Goal: Information Seeking & Learning: Learn about a topic

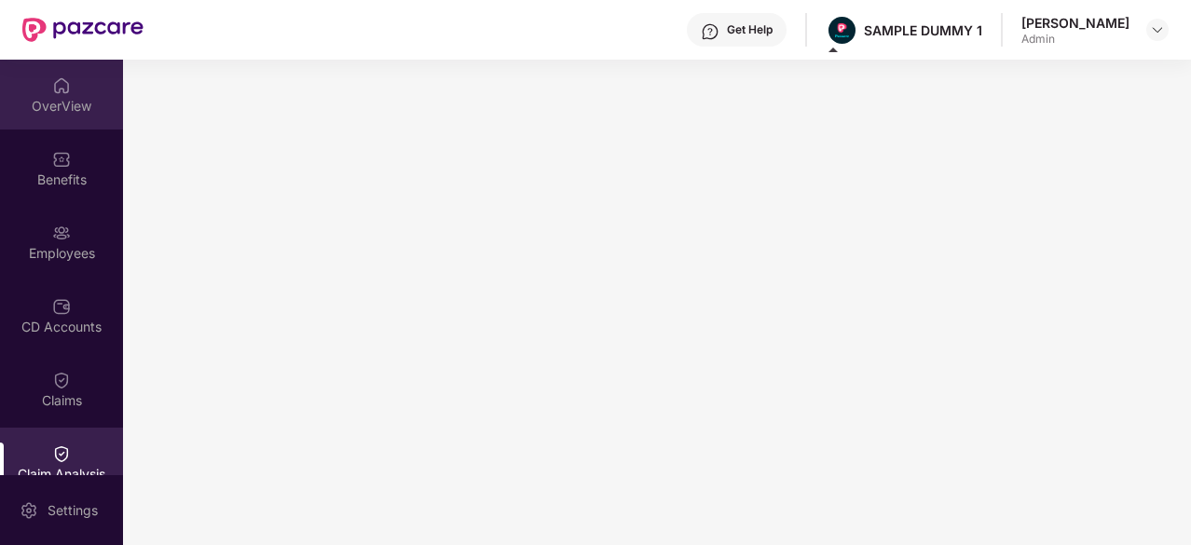
click at [83, 108] on div "OverView" at bounding box center [61, 106] width 123 height 19
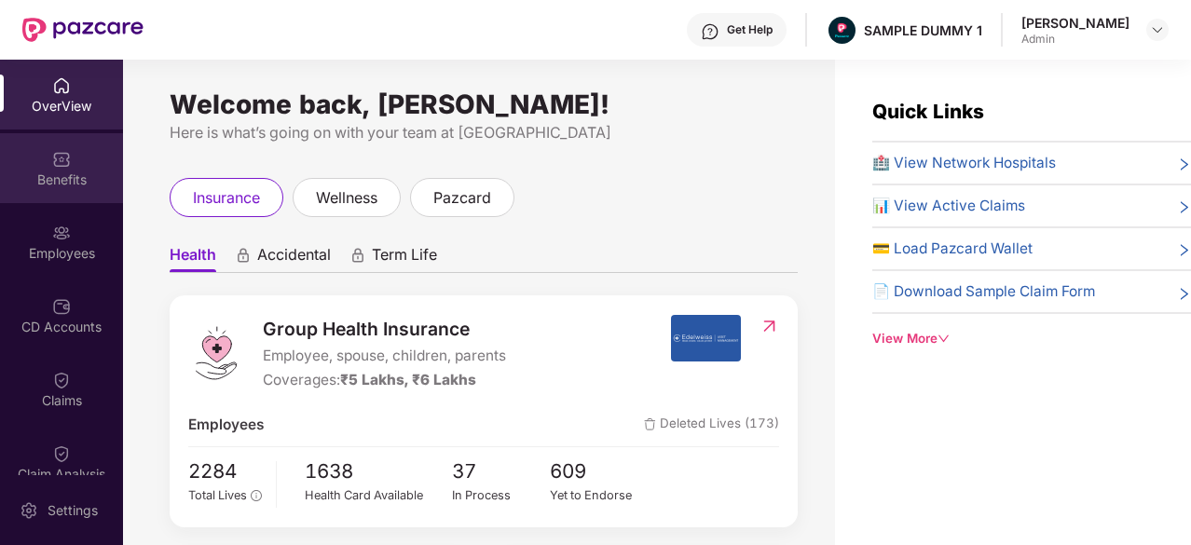
click at [71, 171] on div "Benefits" at bounding box center [61, 180] width 123 height 19
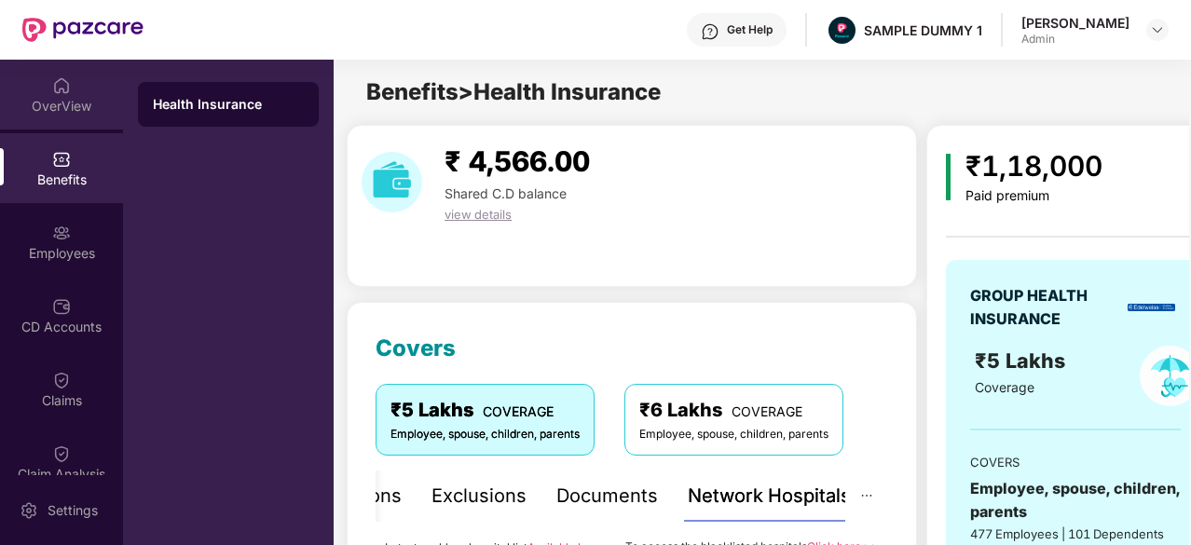
click at [53, 89] on img at bounding box center [61, 85] width 19 height 19
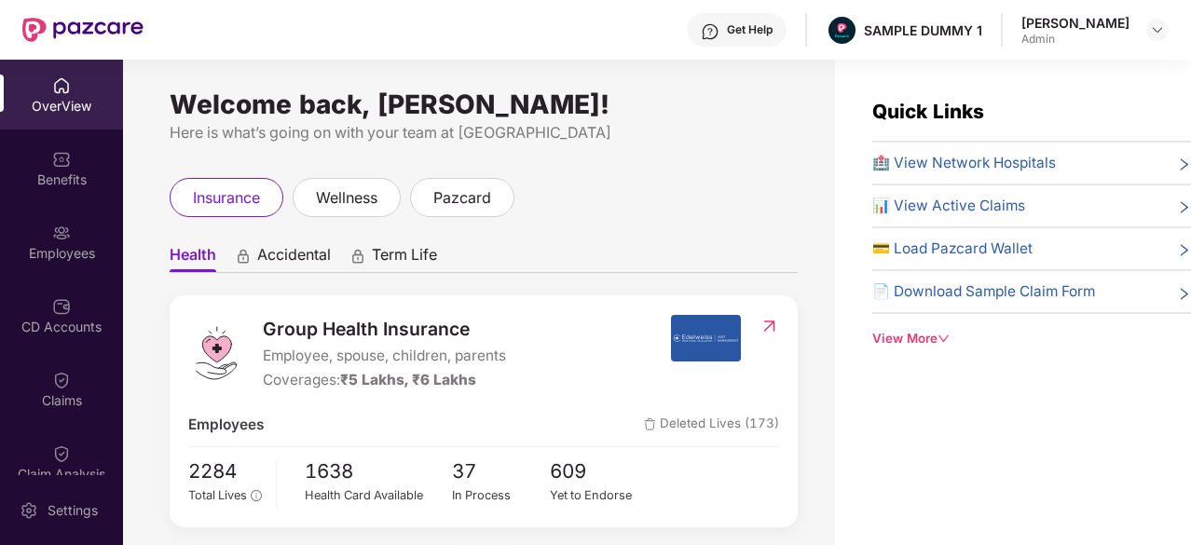
click at [69, 176] on div "Benefits" at bounding box center [61, 180] width 123 height 19
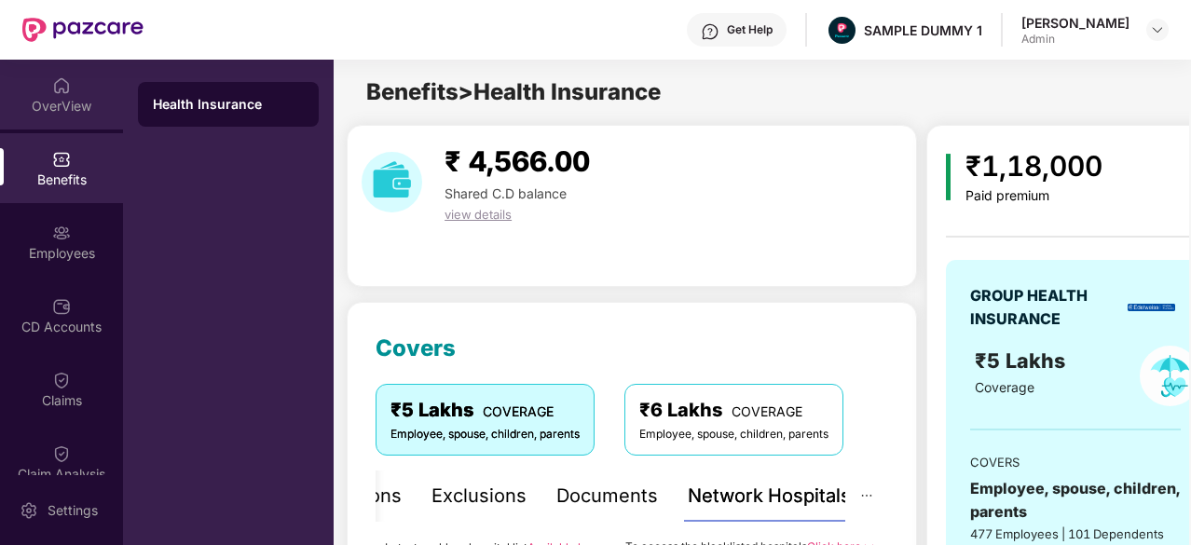
click at [48, 109] on div "OverView" at bounding box center [61, 106] width 123 height 19
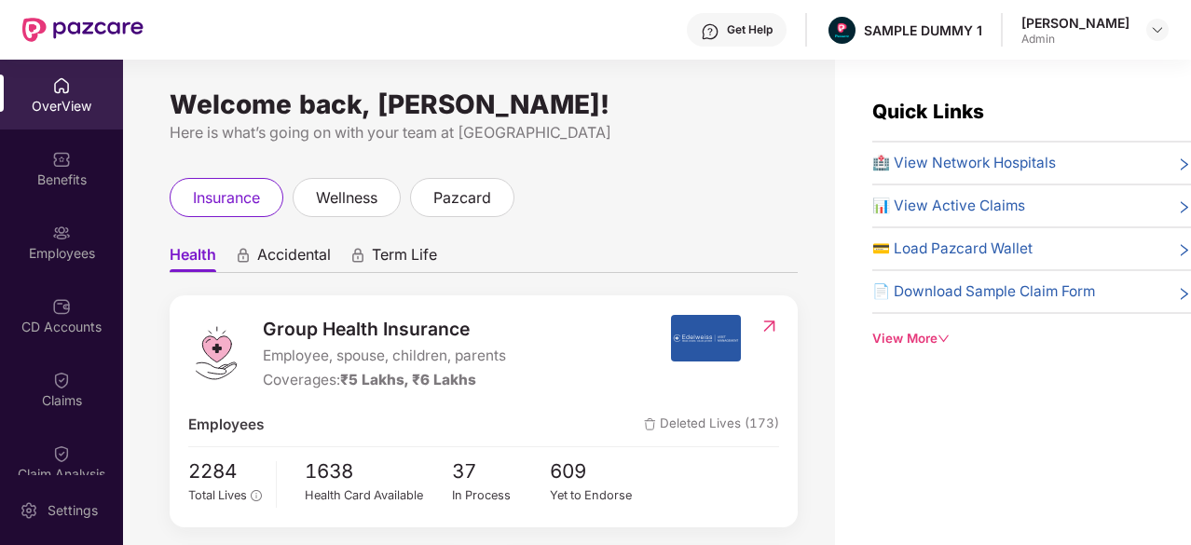
drag, startPoint x: 743, startPoint y: 254, endPoint x: 1117, endPoint y: 308, distance: 378.5
click at [1117, 308] on div "🏥 View Network Hospitals 📊 View Active Claims 💳 Load Pazcard Wallet 📄 Download …" at bounding box center [1031, 233] width 319 height 163
click at [1103, 375] on div "Quick Links 🏥 View Network Hospitals 📊 View Active Claims 💳 Load Pazcard Wallet…" at bounding box center [1013, 332] width 356 height 545
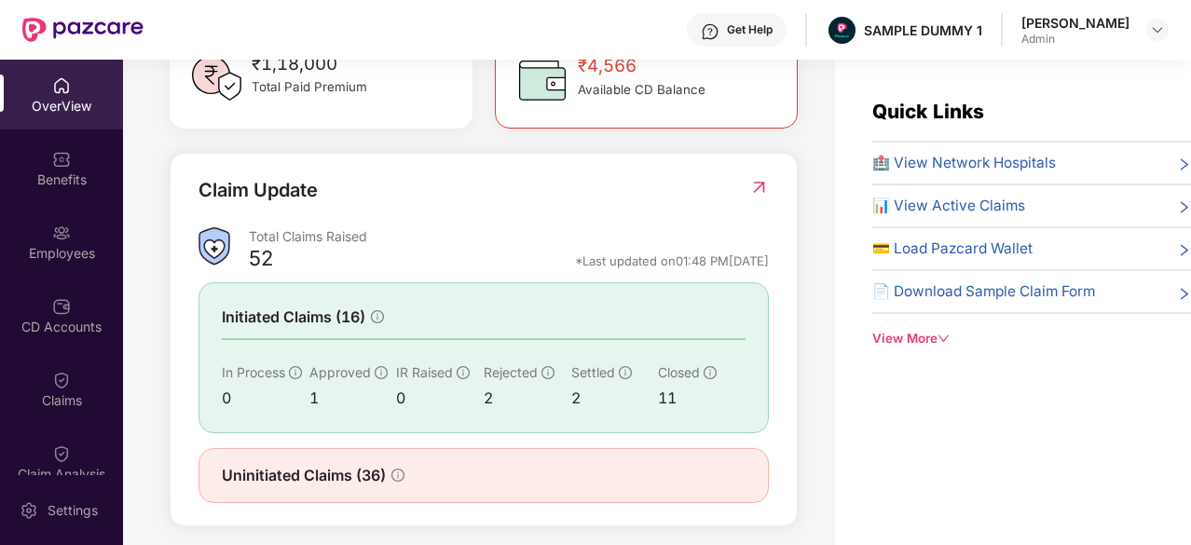
scroll to position [610, 0]
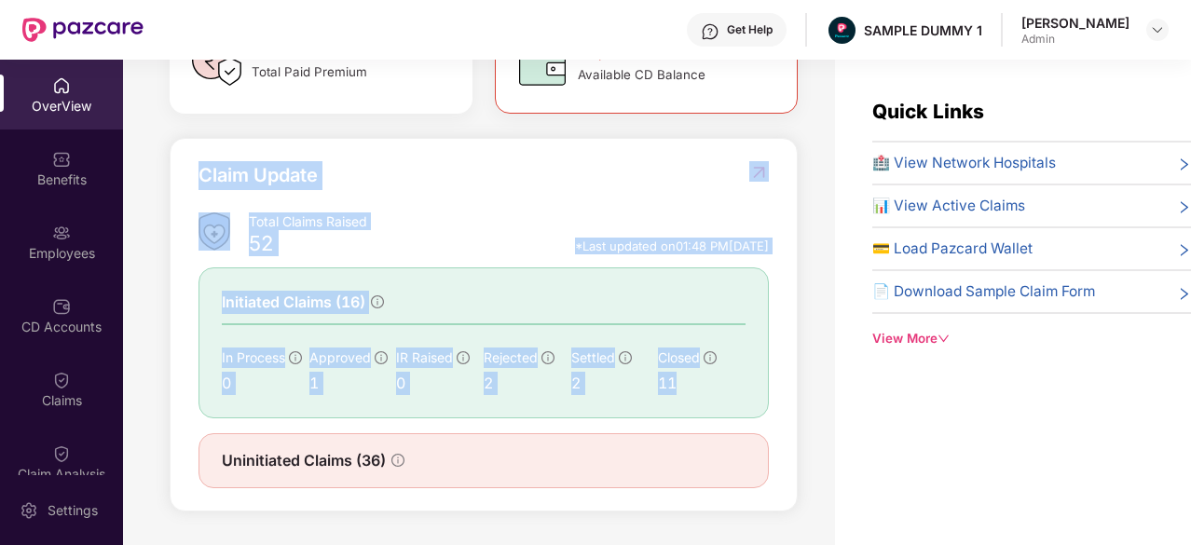
drag, startPoint x: 194, startPoint y: 167, endPoint x: 764, endPoint y: 383, distance: 610.0
click at [764, 383] on div "Claim Update Total Claims Raised 52 *Last updated on 01:48 PM[DATE] Initiated C…" at bounding box center [484, 325] width 628 height 375
click at [575, 254] on div "*Last updated on 01:48 PM[DATE]" at bounding box center [672, 246] width 194 height 17
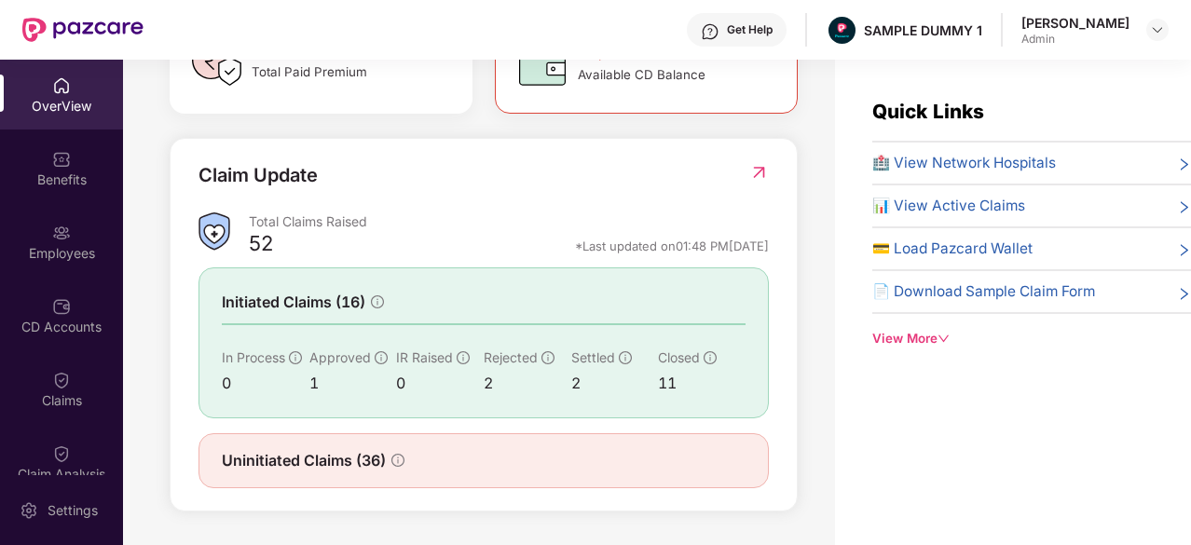
drag, startPoint x: 527, startPoint y: 249, endPoint x: 778, endPoint y: 249, distance: 251.6
click at [778, 249] on div "Claim Update Total Claims Raised 52 *Last updated on 01:48 PM[DATE] Initiated C…" at bounding box center [484, 325] width 628 height 375
click at [573, 143] on div "Claim Update Total Claims Raised 52 *Last updated on 01:48 PM[DATE] Initiated C…" at bounding box center [484, 325] width 628 height 375
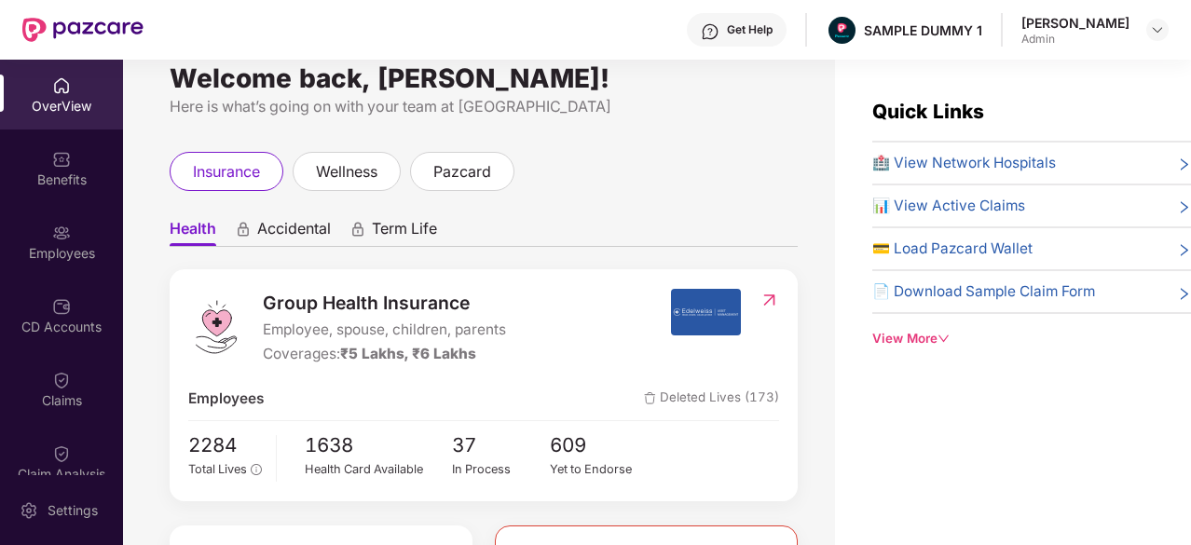
scroll to position [0, 0]
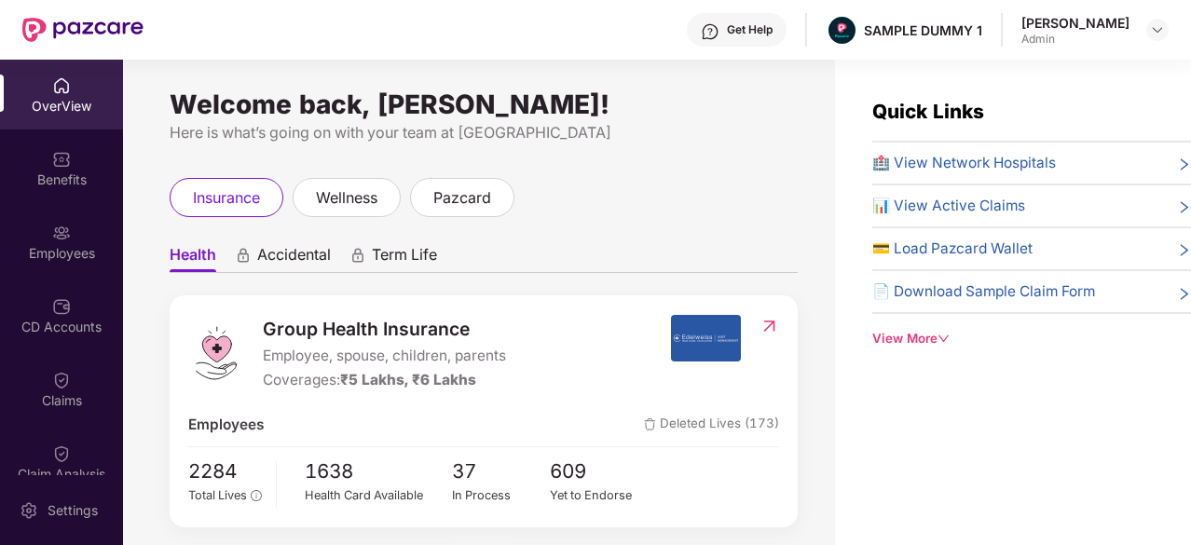
click at [934, 155] on span "🏥 View Network Hospitals" at bounding box center [964, 163] width 184 height 22
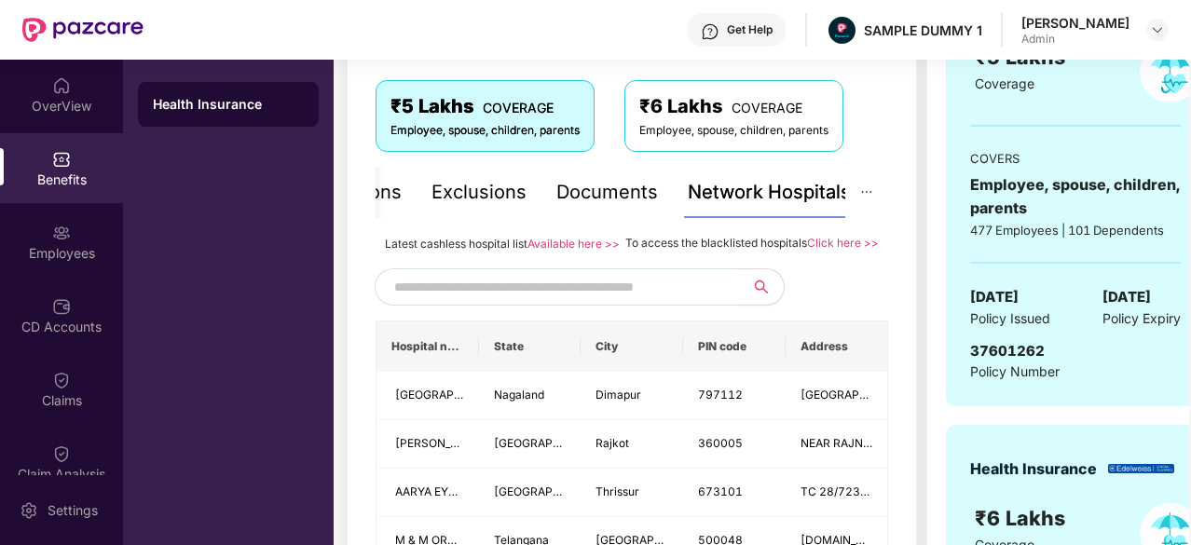
scroll to position [303, 0]
click at [677, 297] on input "text" at bounding box center [553, 288] width 319 height 28
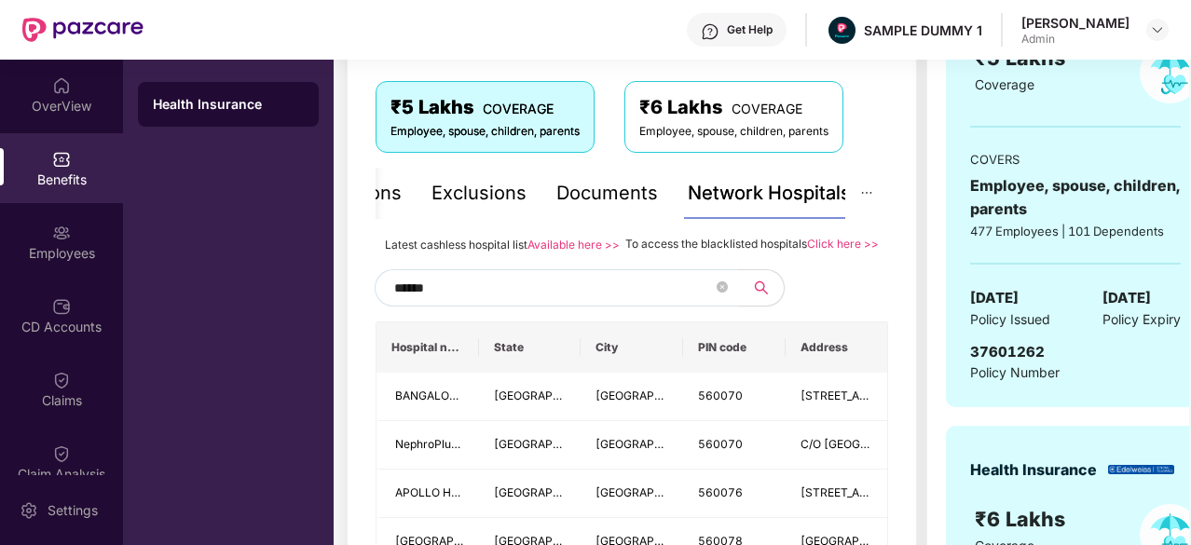
type input "******"
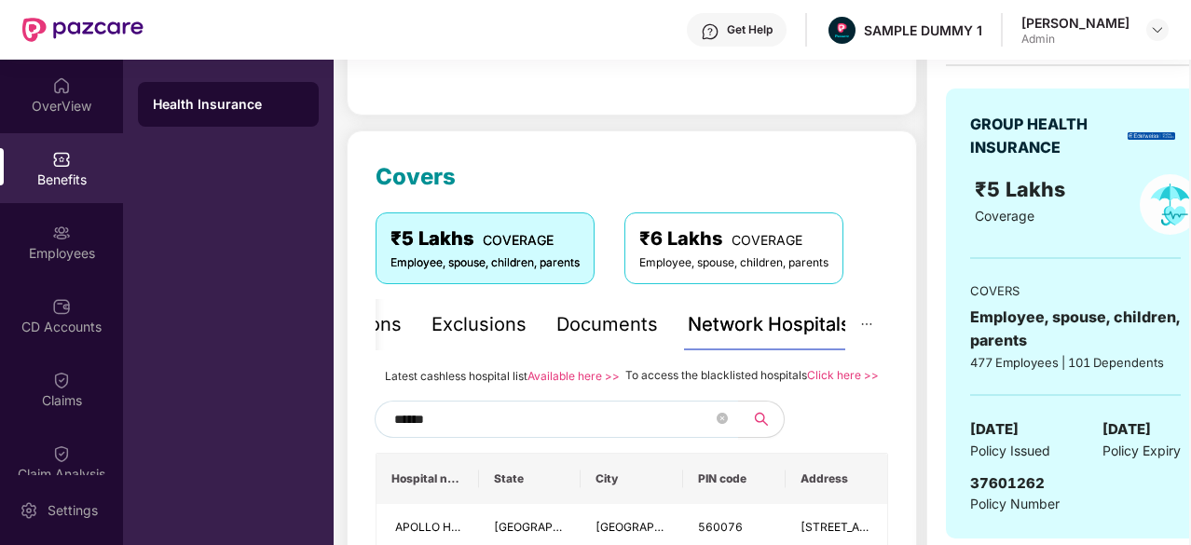
scroll to position [0, 0]
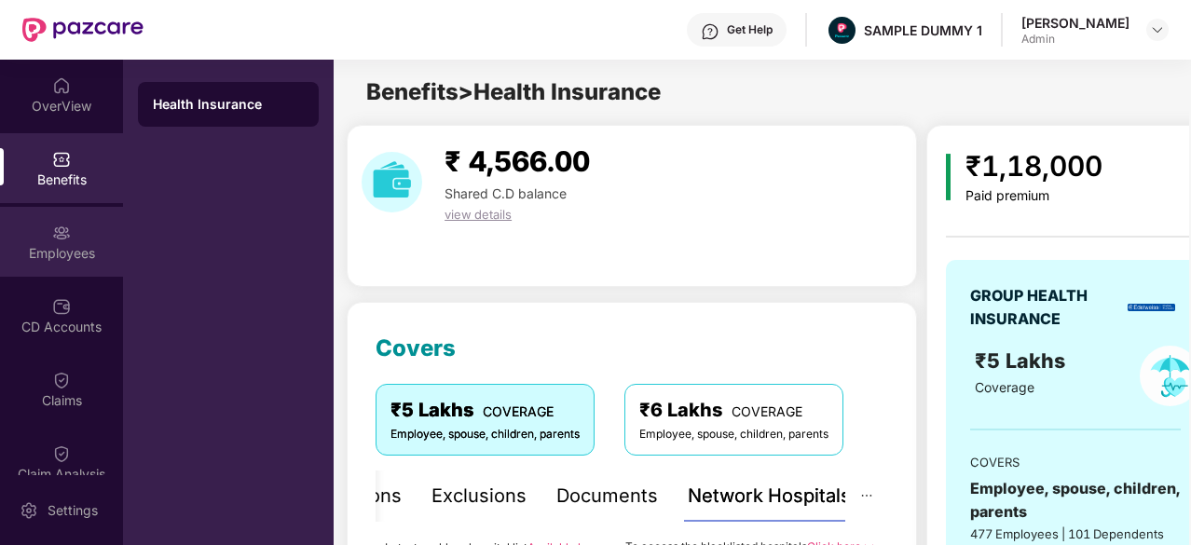
click at [74, 237] on div "Employees" at bounding box center [61, 242] width 123 height 70
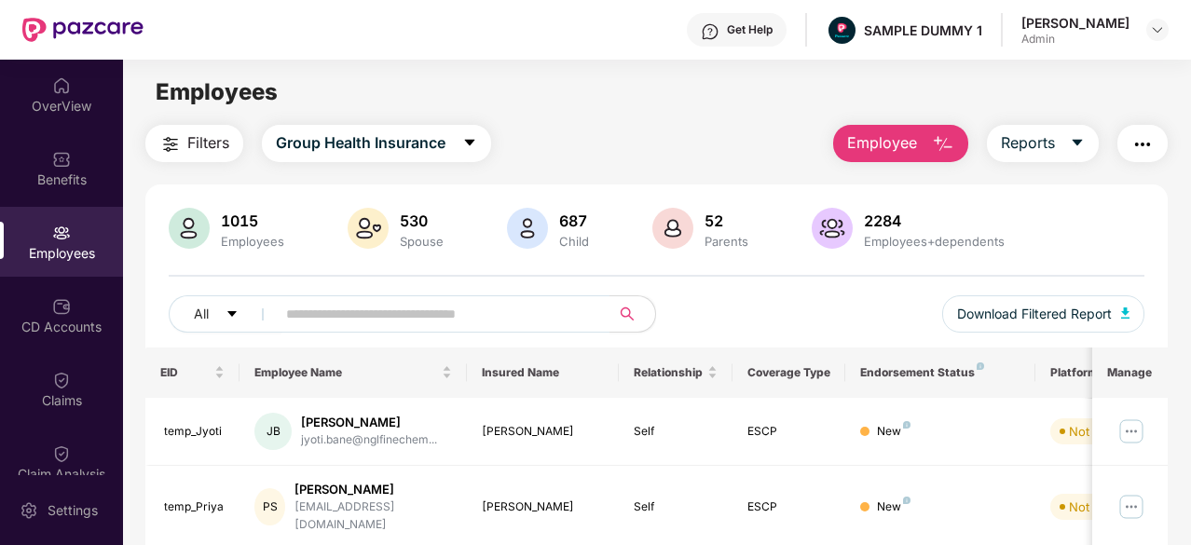
click at [890, 143] on span "Employee" at bounding box center [882, 142] width 70 height 23
click at [58, 309] on img at bounding box center [61, 306] width 19 height 19
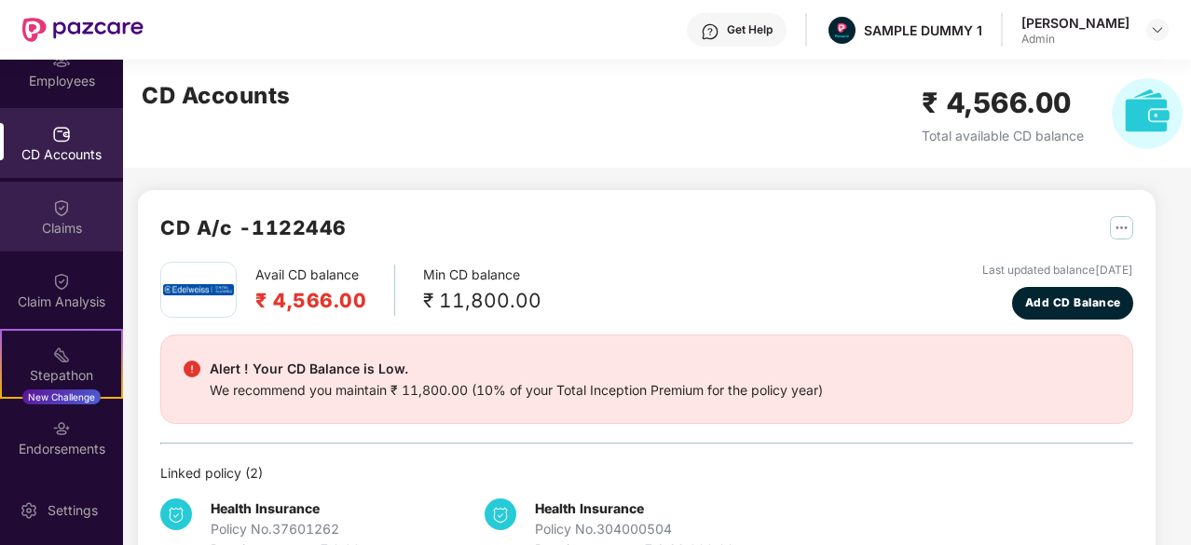
scroll to position [177, 0]
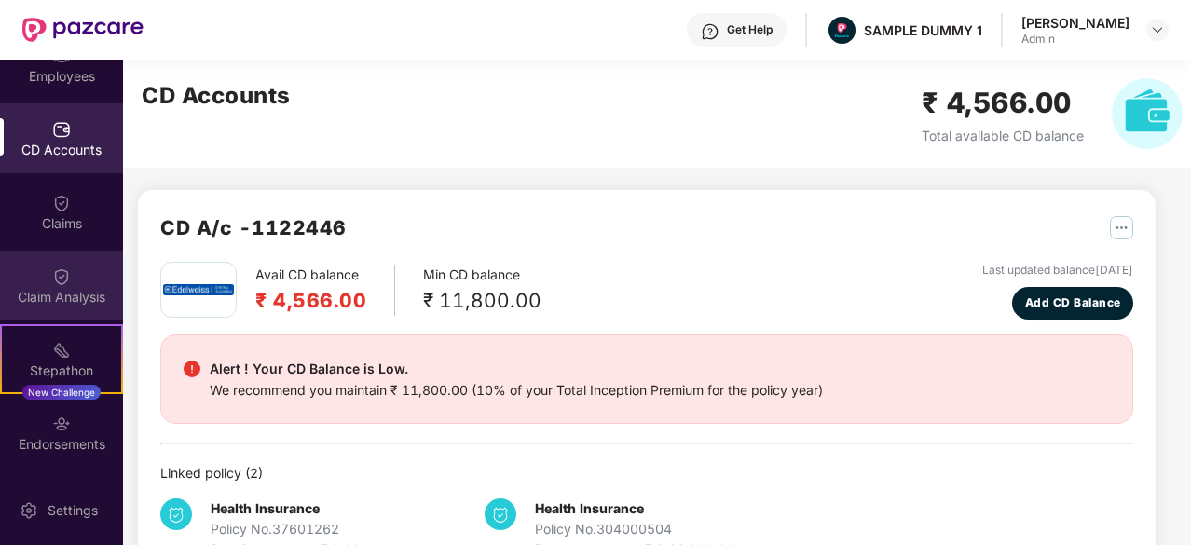
click at [43, 286] on div "Claim Analysis" at bounding box center [61, 286] width 123 height 70
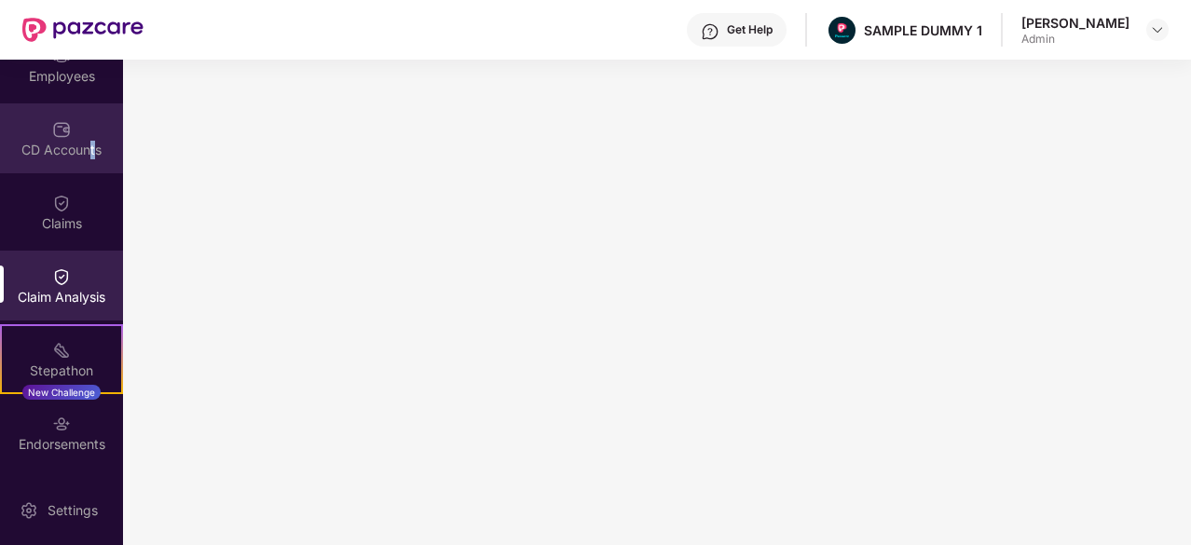
click at [89, 121] on div "CD Accounts" at bounding box center [61, 138] width 123 height 70
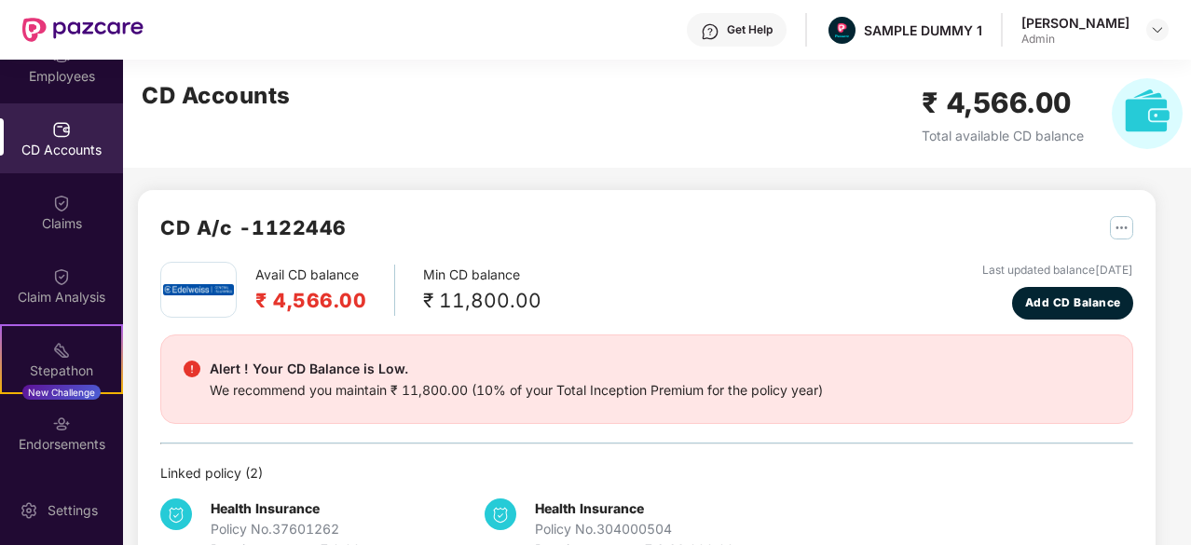
click at [314, 79] on div "CD Accounts ₹ 4,566.00 Total available CD balance" at bounding box center [662, 114] width 1078 height 108
click at [58, 60] on img at bounding box center [61, 56] width 19 height 19
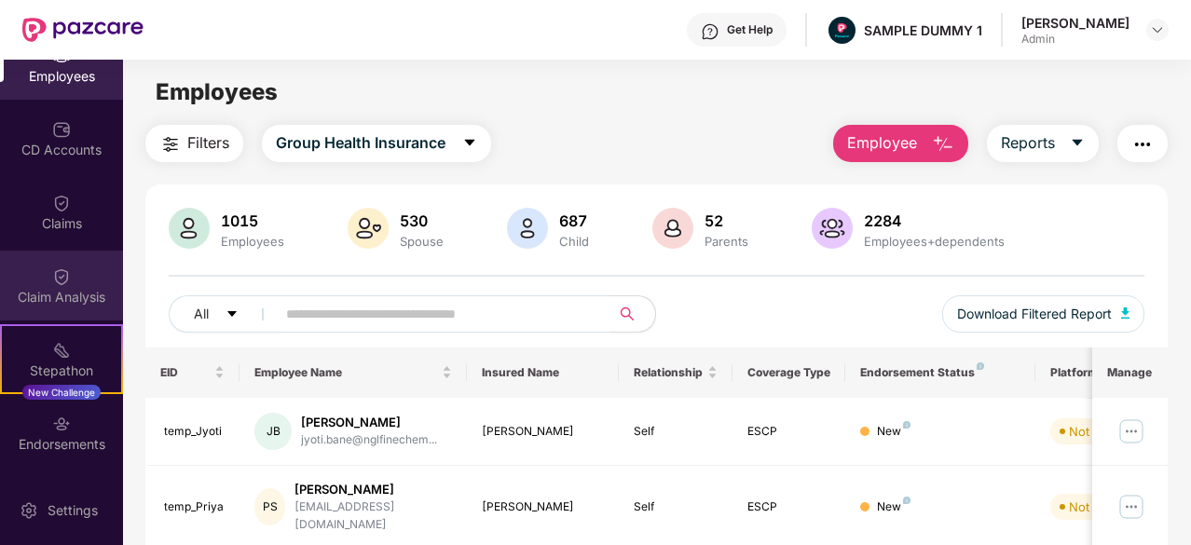
click at [93, 295] on div "Claim Analysis" at bounding box center [61, 297] width 123 height 19
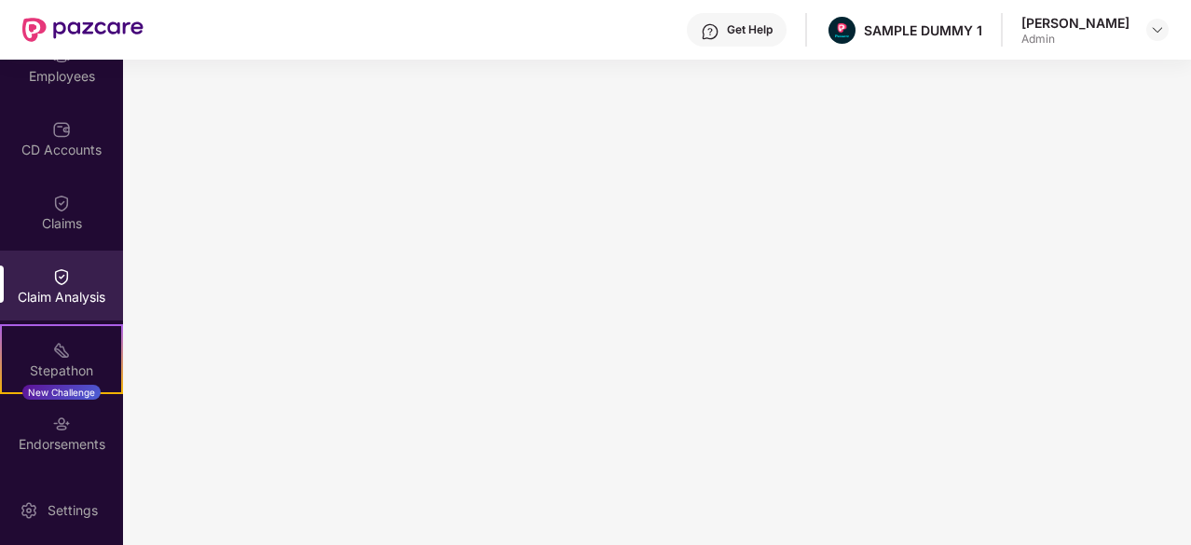
click at [706, 15] on div "Get Help" at bounding box center [737, 30] width 100 height 34
